Goal: Find specific page/section: Find specific page/section

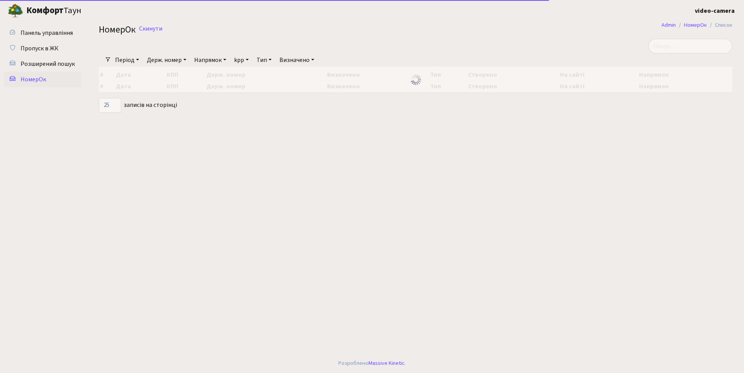
select select "25"
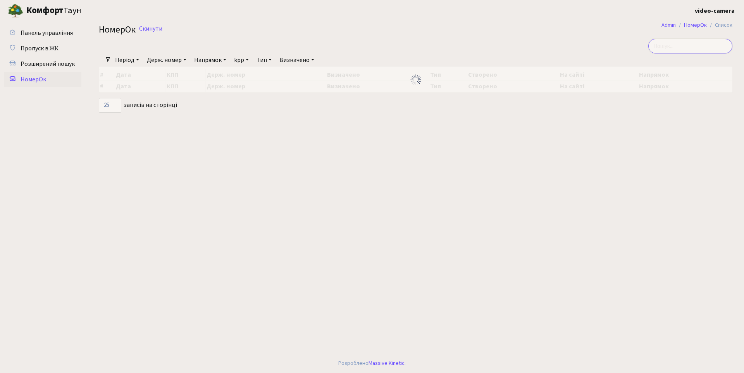
click at [694, 46] on input "search" at bounding box center [690, 46] width 84 height 15
type input "Ф"
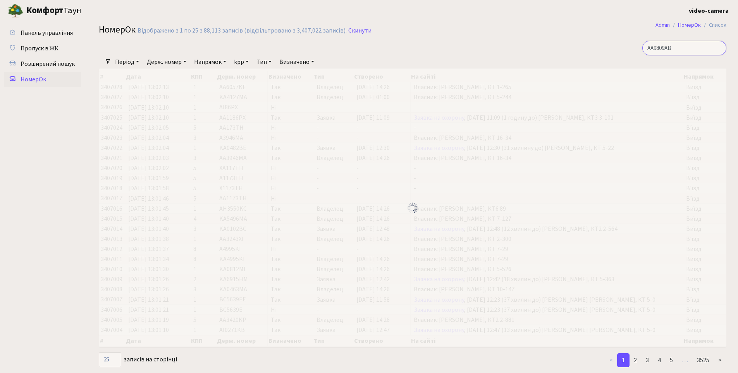
type input "АА9809АВ"
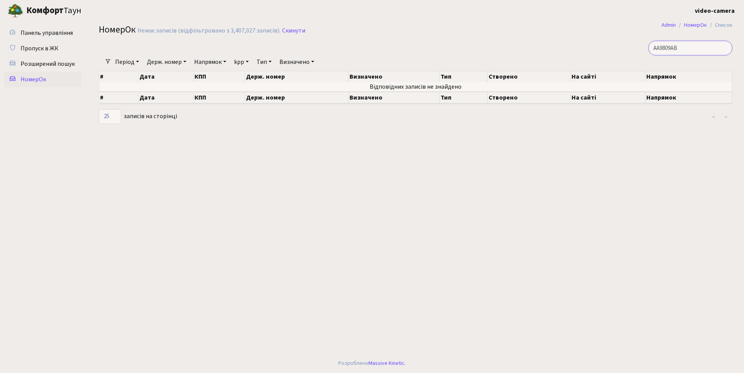
click at [695, 44] on input "АА9809АВ" at bounding box center [690, 48] width 84 height 15
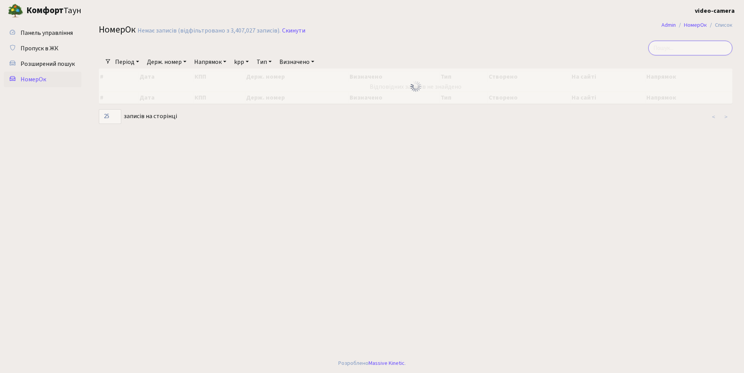
click at [694, 48] on input "search" at bounding box center [690, 48] width 84 height 15
click at [46, 62] on span "Розширений пошук" at bounding box center [48, 64] width 54 height 9
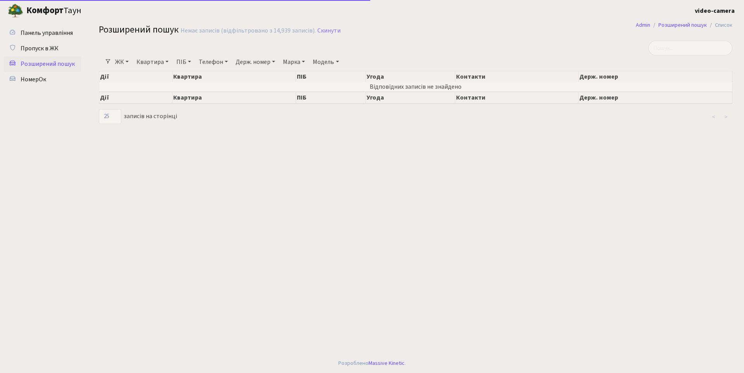
select select "25"
click at [45, 47] on span "Пропуск в ЖК" at bounding box center [40, 48] width 38 height 9
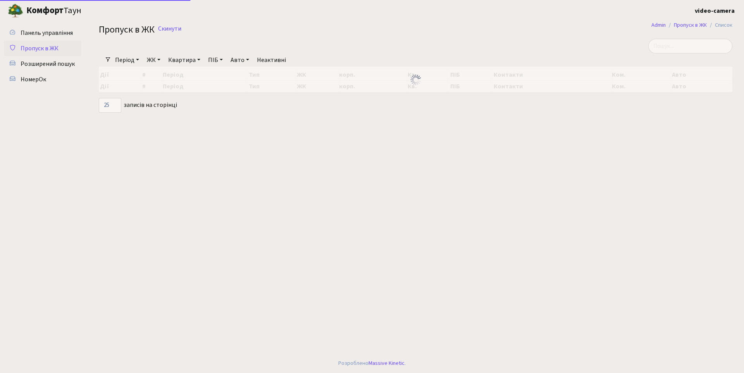
select select "25"
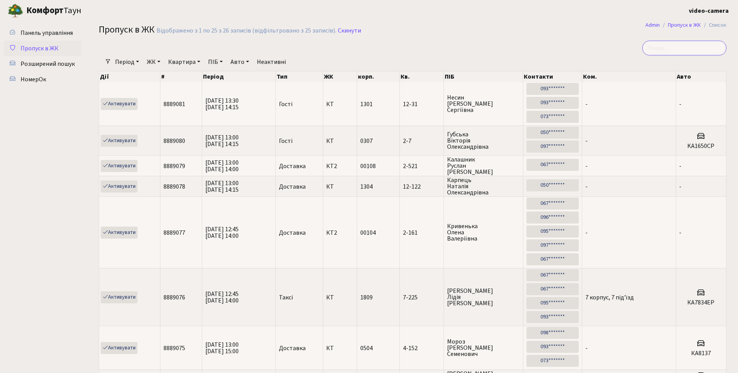
click at [698, 51] on input "search" at bounding box center [684, 48] width 84 height 15
paste input "АА9809АВ"
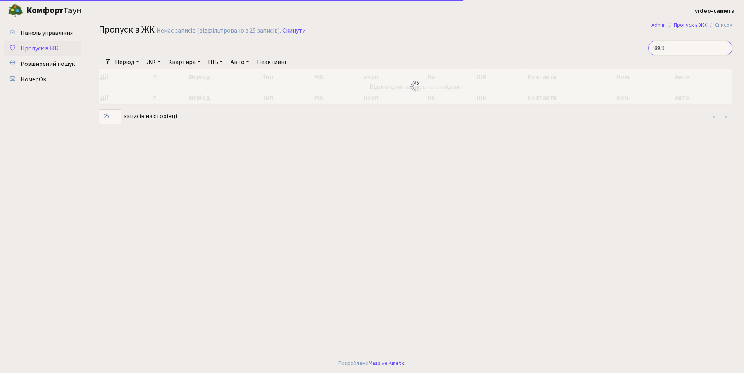
type input "9809"
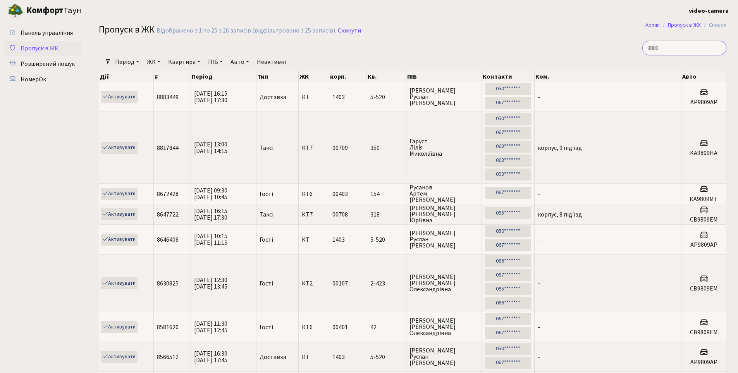
click at [719, 47] on input "9809" at bounding box center [684, 48] width 84 height 15
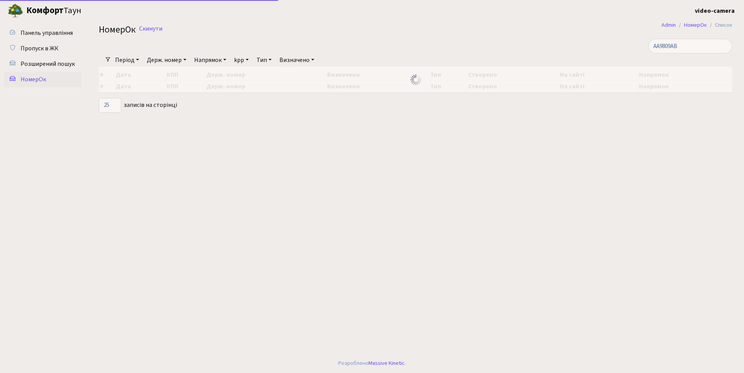
select select "25"
click at [41, 50] on span "Пропуск в ЖК" at bounding box center [40, 48] width 38 height 9
select select "25"
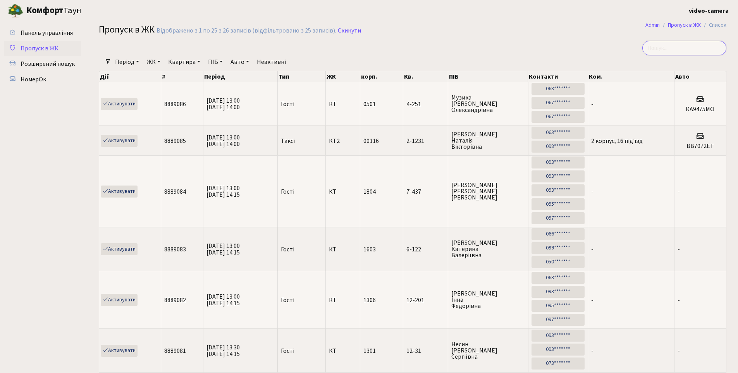
click at [687, 52] on input "search" at bounding box center [684, 48] width 84 height 15
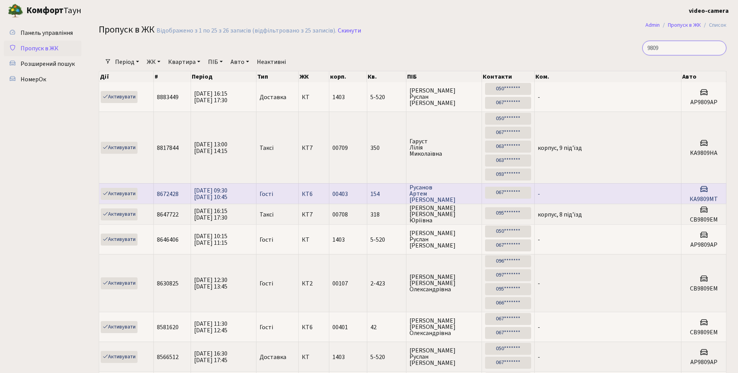
scroll to position [39, 0]
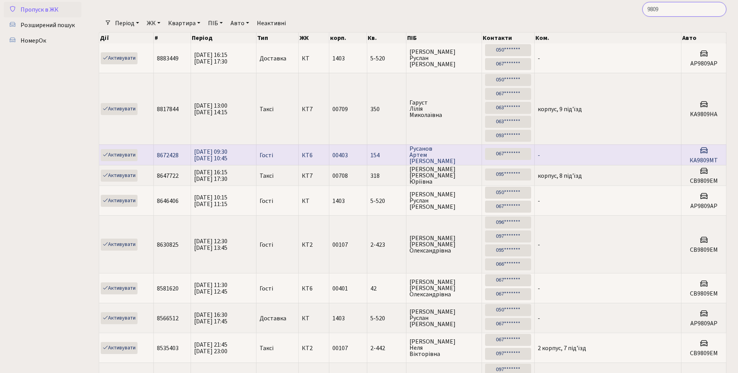
type input "9809"
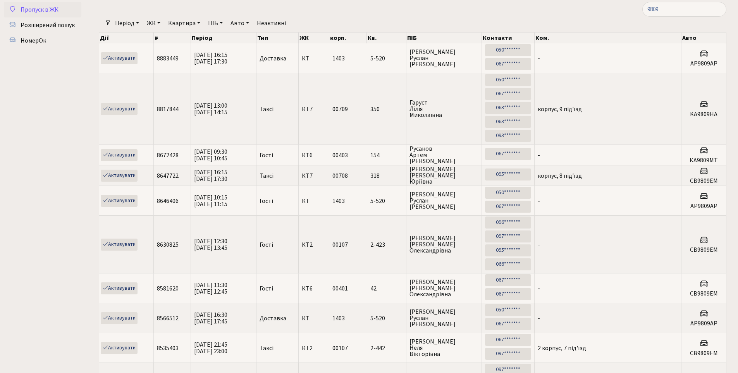
scroll to position [623, 0]
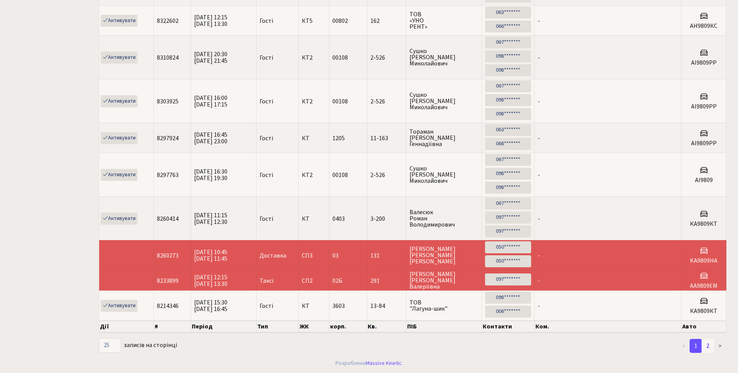
click at [709, 347] on link "2" at bounding box center [708, 346] width 12 height 14
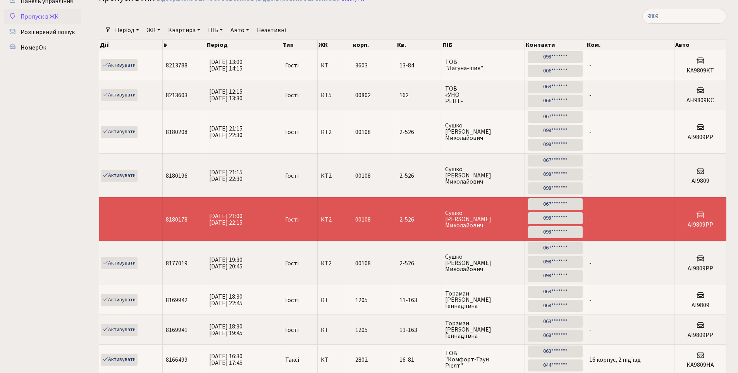
scroll to position [0, 0]
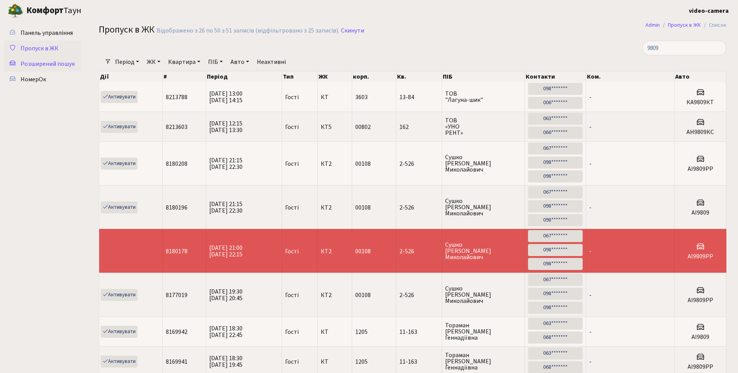
click at [56, 66] on span "Розширений пошук" at bounding box center [48, 64] width 54 height 9
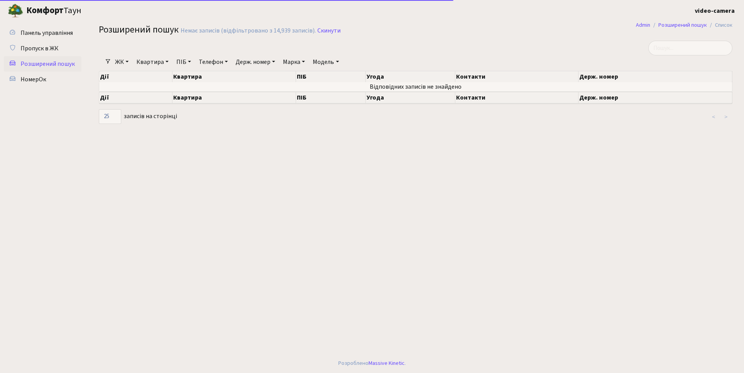
select select "25"
click at [320, 29] on link "Скинути" at bounding box center [328, 30] width 23 height 7
select select "25"
click at [253, 59] on link "Держ. номер" at bounding box center [255, 61] width 46 height 13
click at [253, 73] on input "text" at bounding box center [255, 77] width 45 height 15
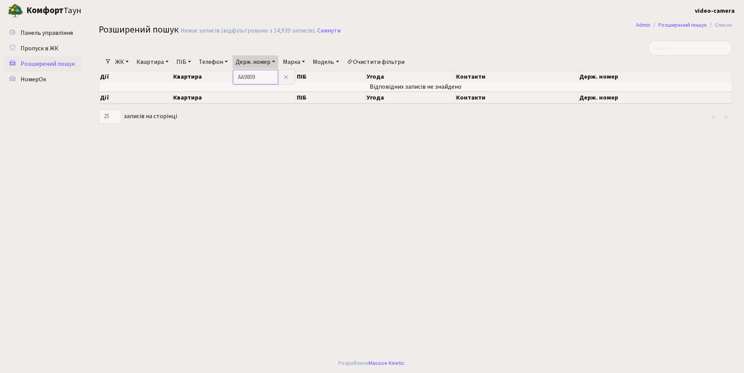
type input "AA9809"
click at [327, 31] on link "Скинути" at bounding box center [328, 30] width 23 height 7
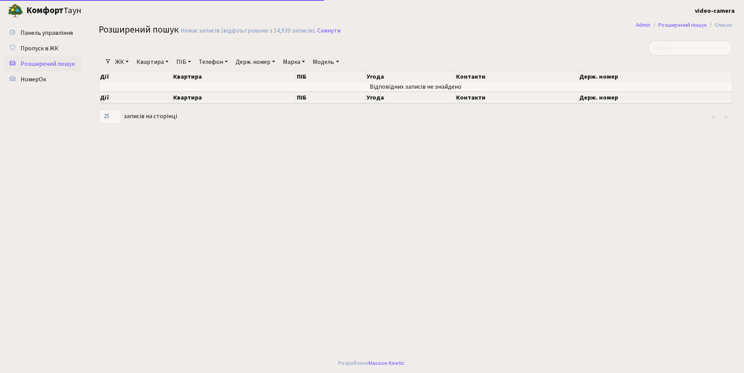
select select "25"
